Goal: Navigation & Orientation: Find specific page/section

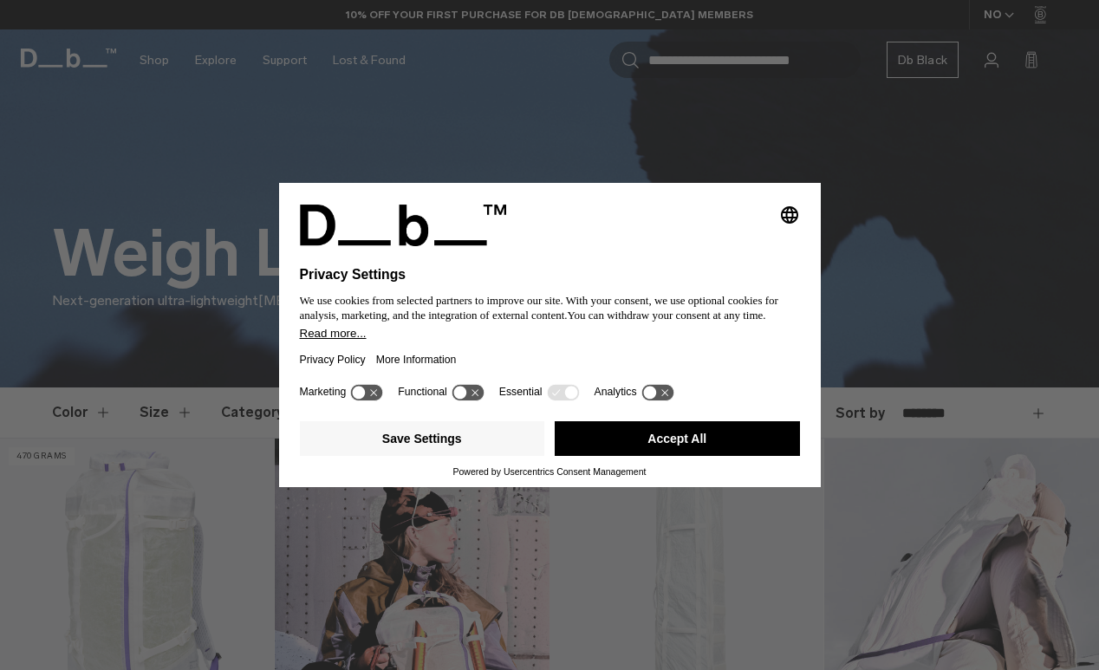
click at [613, 439] on button "Accept All" at bounding box center [676, 438] width 245 height 35
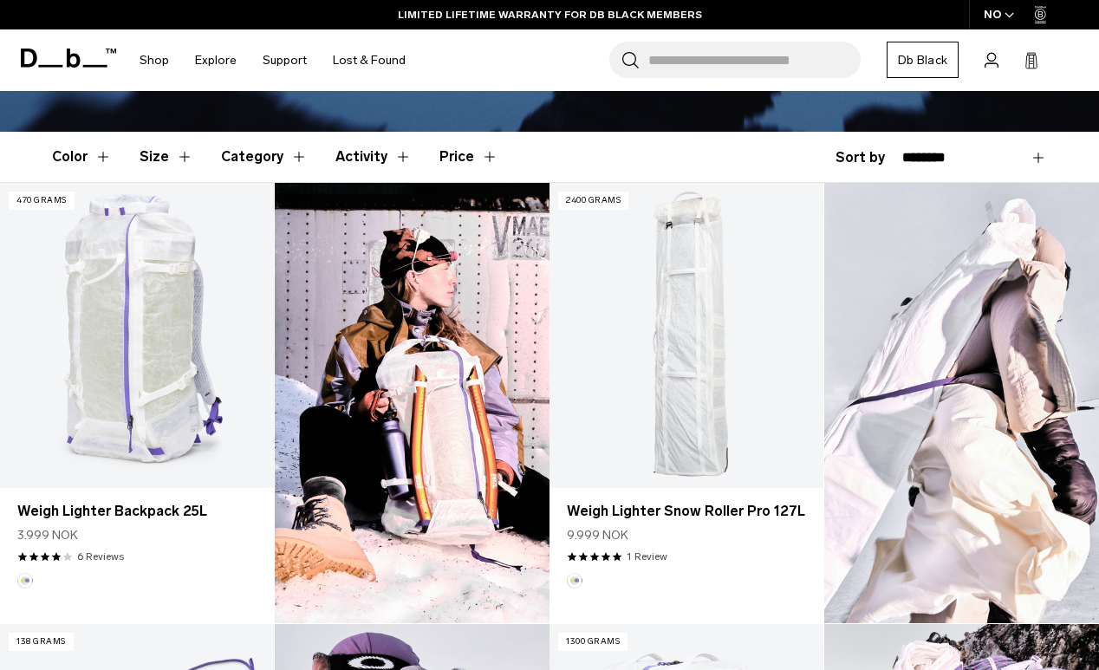
scroll to position [425, 0]
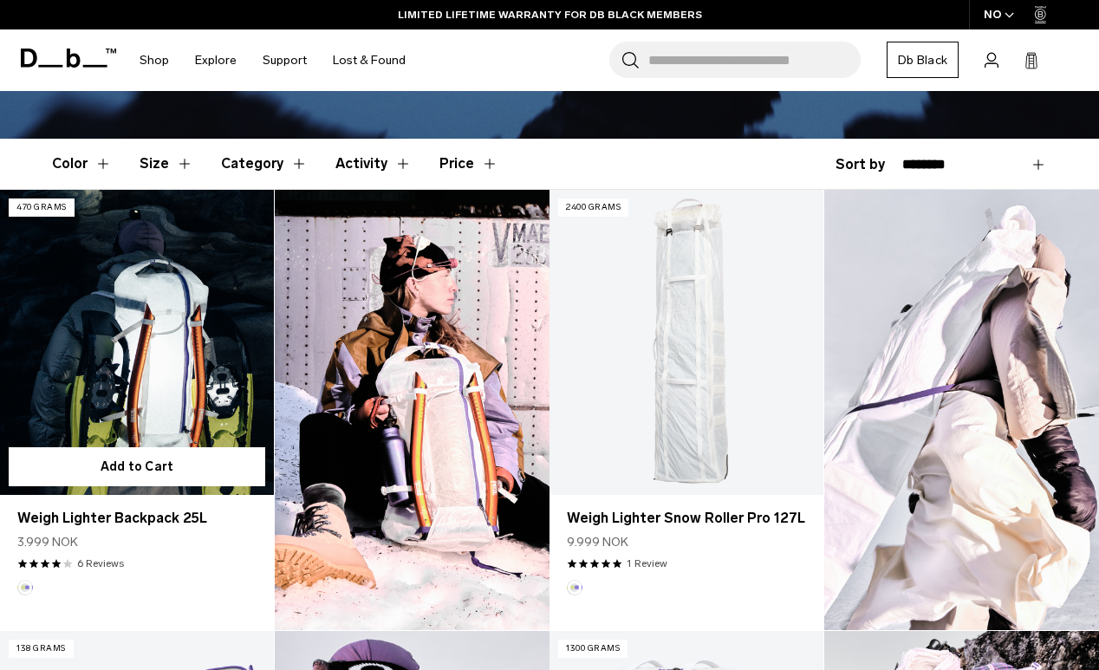
click at [88, 307] on link "Weigh Lighter Backpack 25L" at bounding box center [137, 342] width 274 height 304
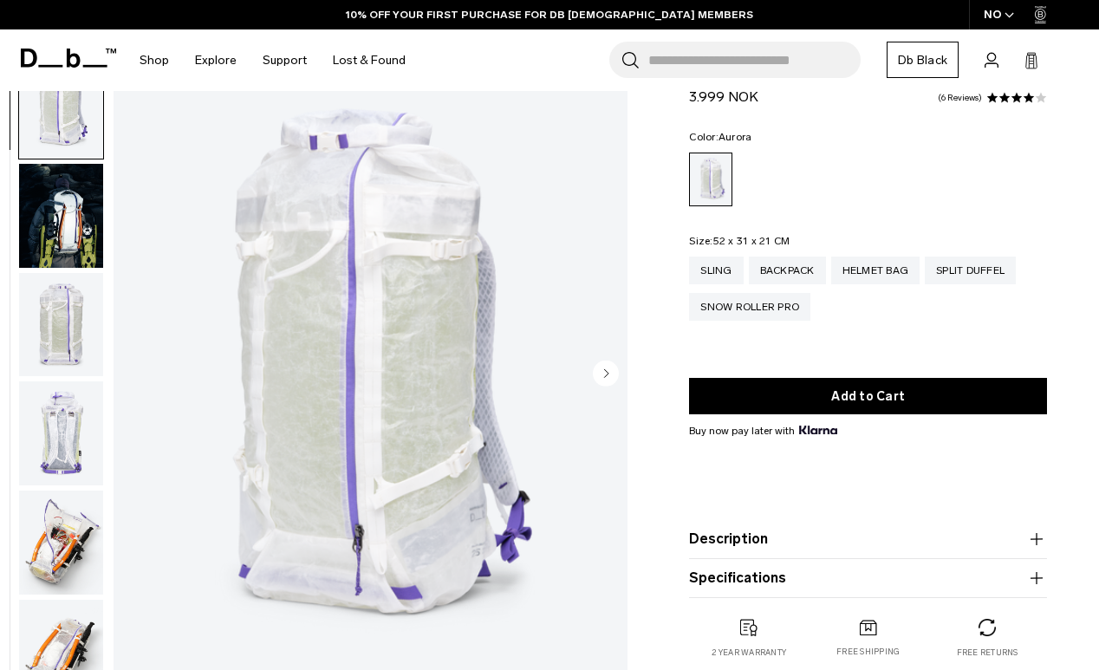
scroll to position [65, 0]
click at [74, 221] on img "button" at bounding box center [61, 214] width 84 height 104
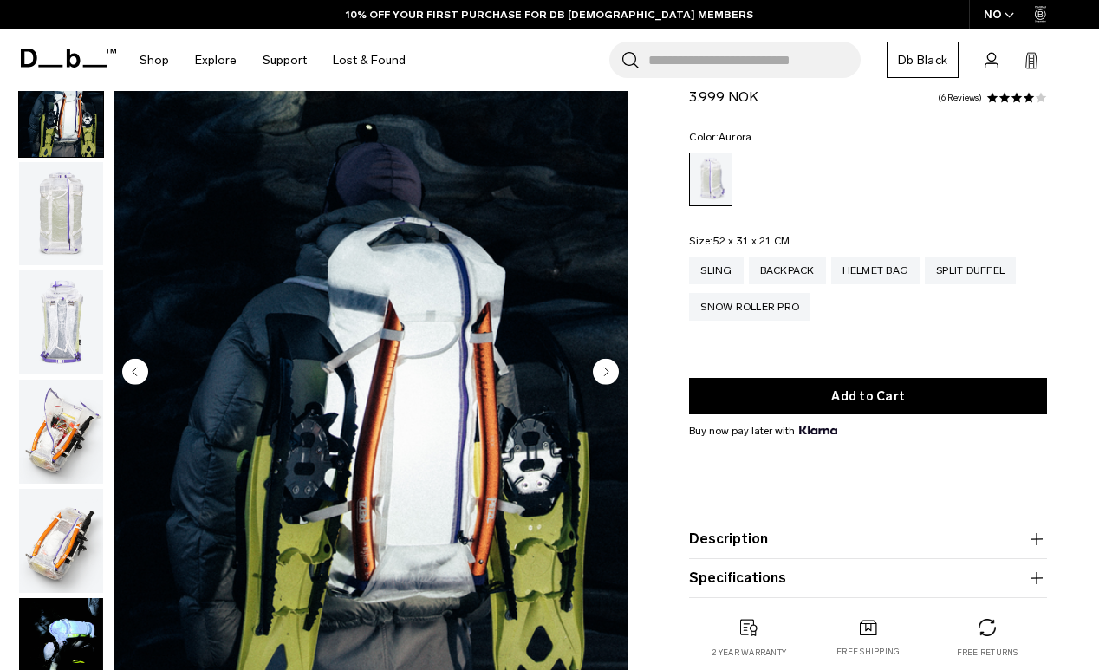
click at [70, 231] on img "button" at bounding box center [61, 214] width 84 height 104
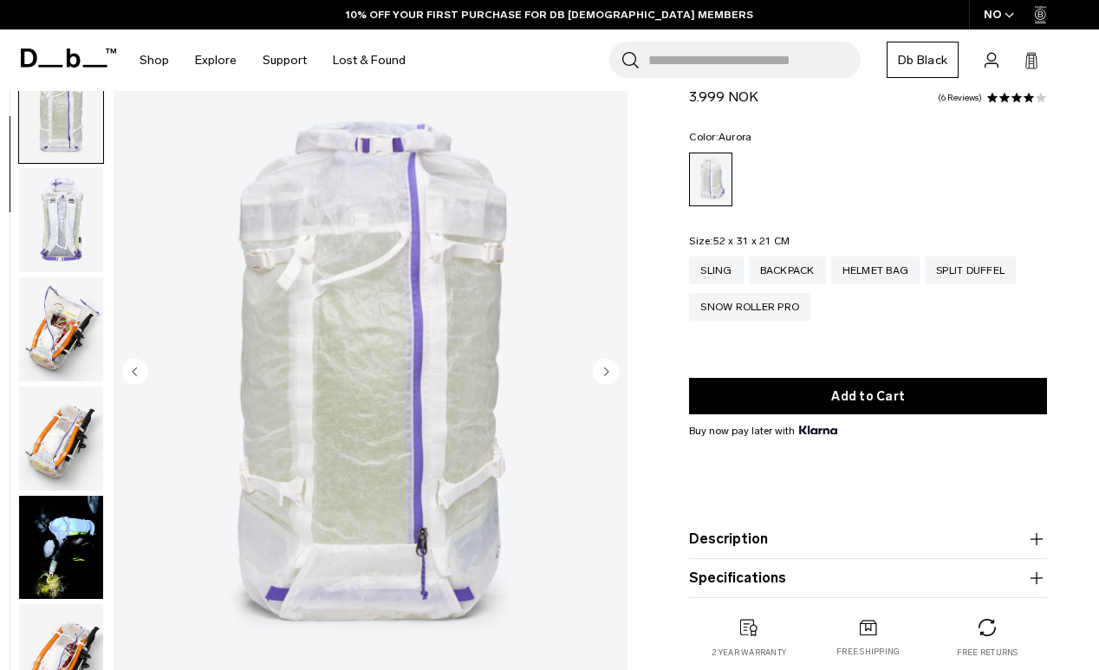
scroll to position [218, 0]
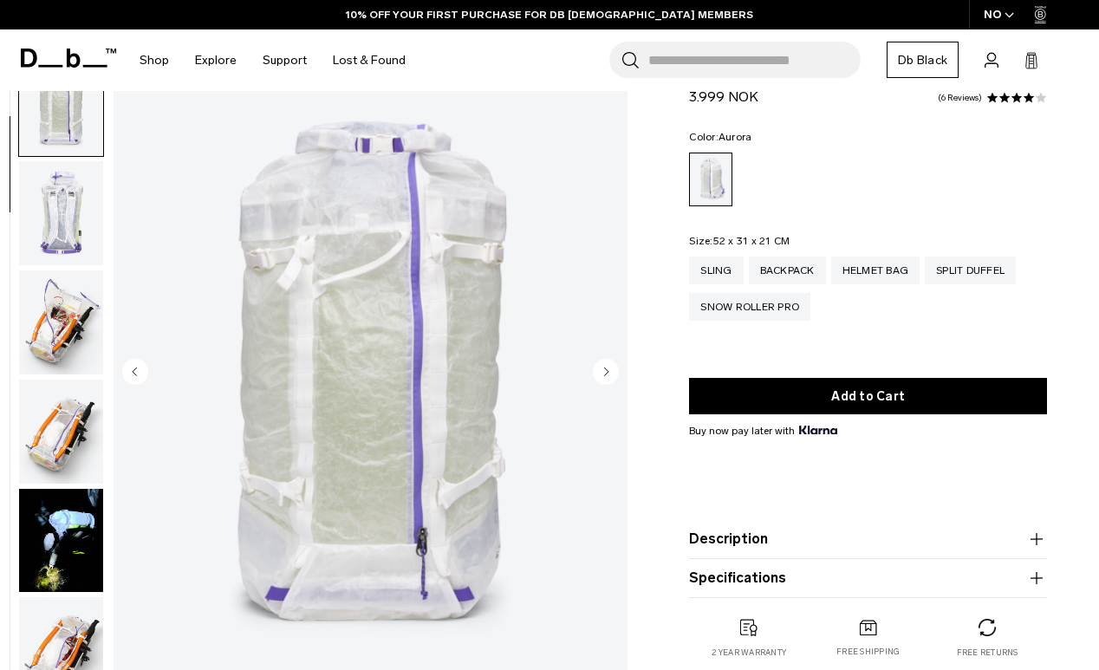
click at [70, 268] on ul at bounding box center [61, 373] width 86 height 642
click at [69, 303] on img "button" at bounding box center [61, 322] width 84 height 104
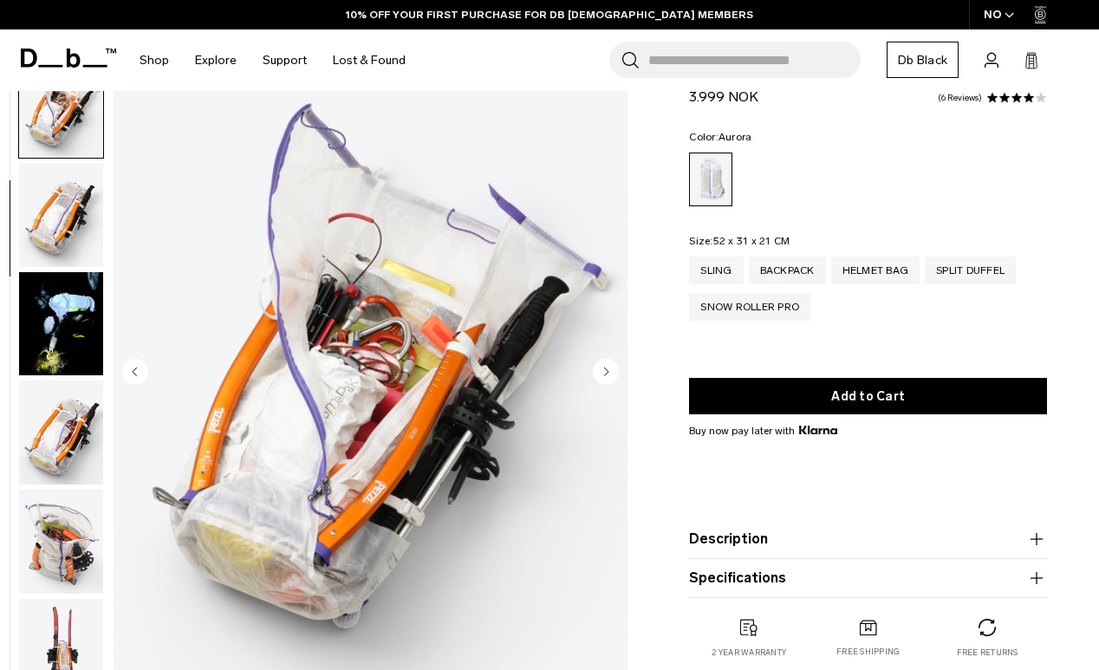
scroll to position [436, 0]
click at [61, 299] on img "button" at bounding box center [61, 323] width 84 height 104
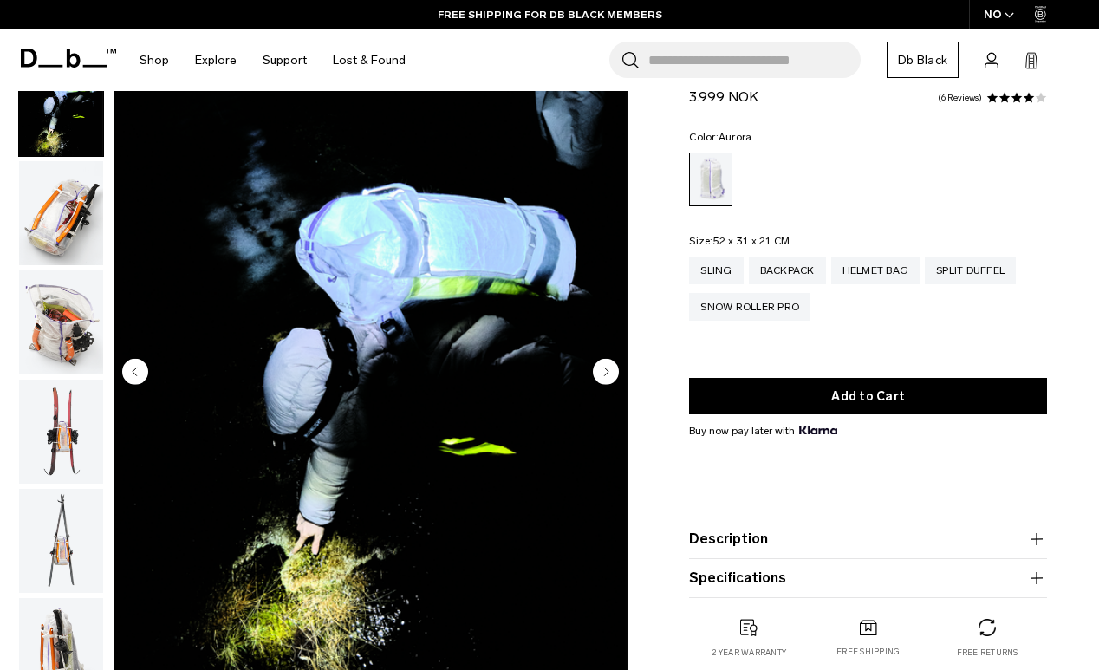
click at [65, 334] on img "button" at bounding box center [61, 322] width 84 height 104
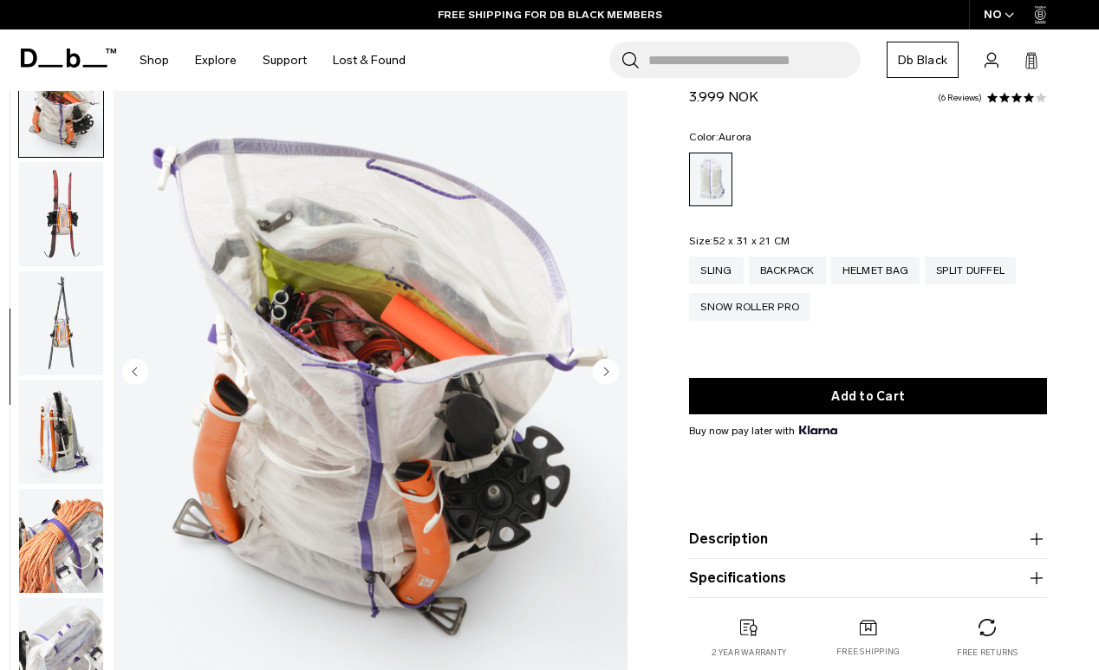
scroll to position [0, 0]
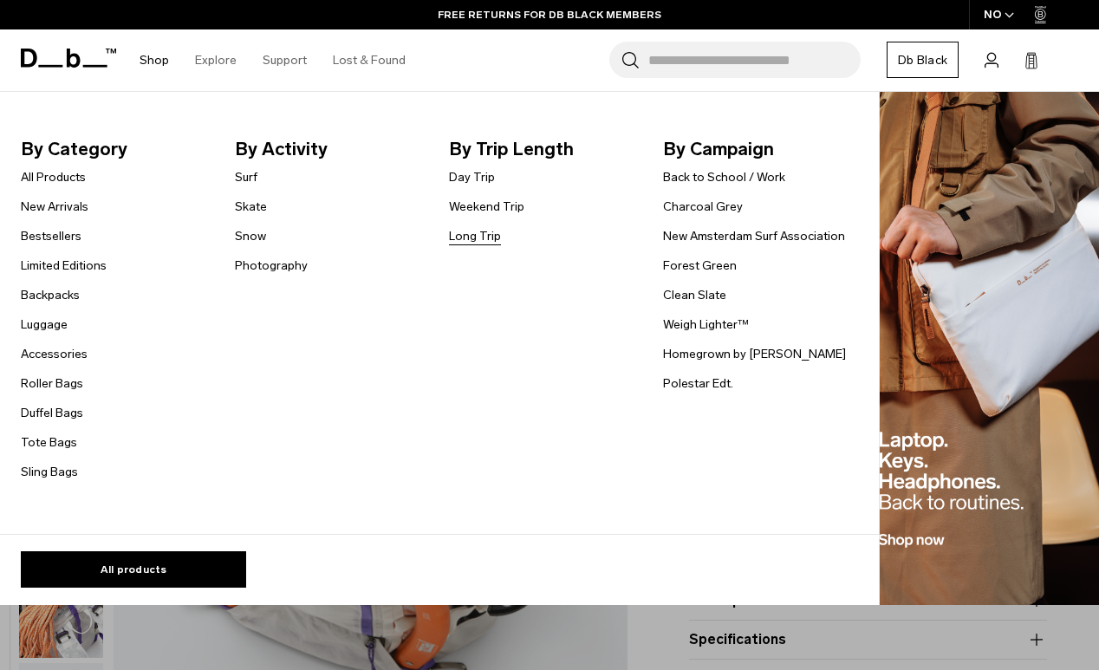
click at [479, 240] on link "Long Trip" at bounding box center [475, 236] width 52 height 18
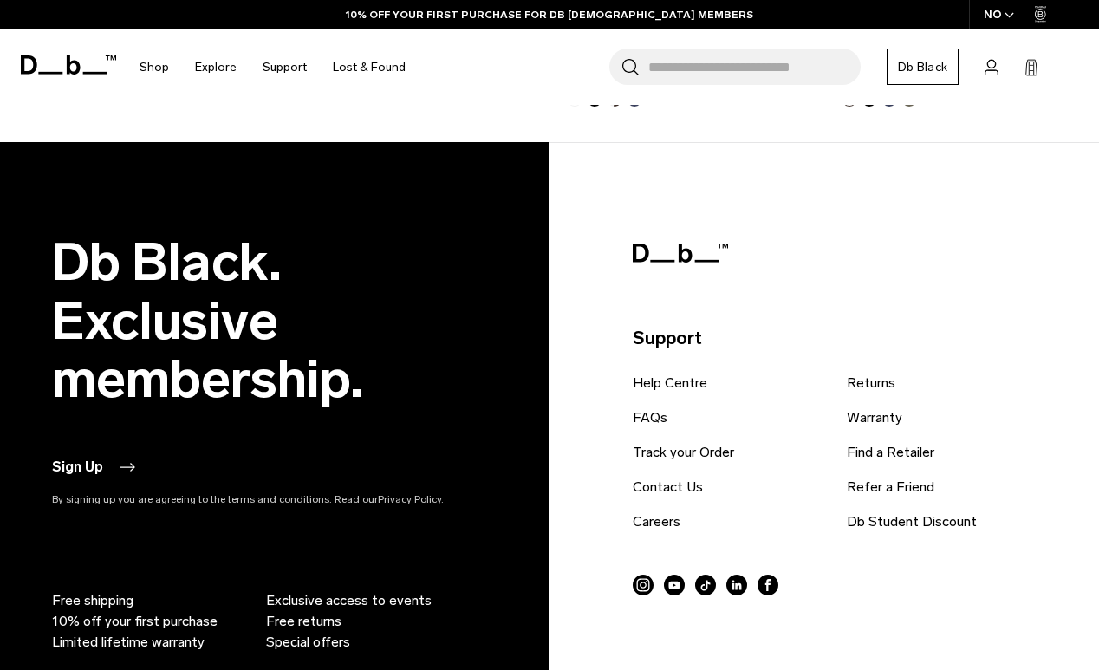
scroll to position [3710, 0]
